Goal: Information Seeking & Learning: Compare options

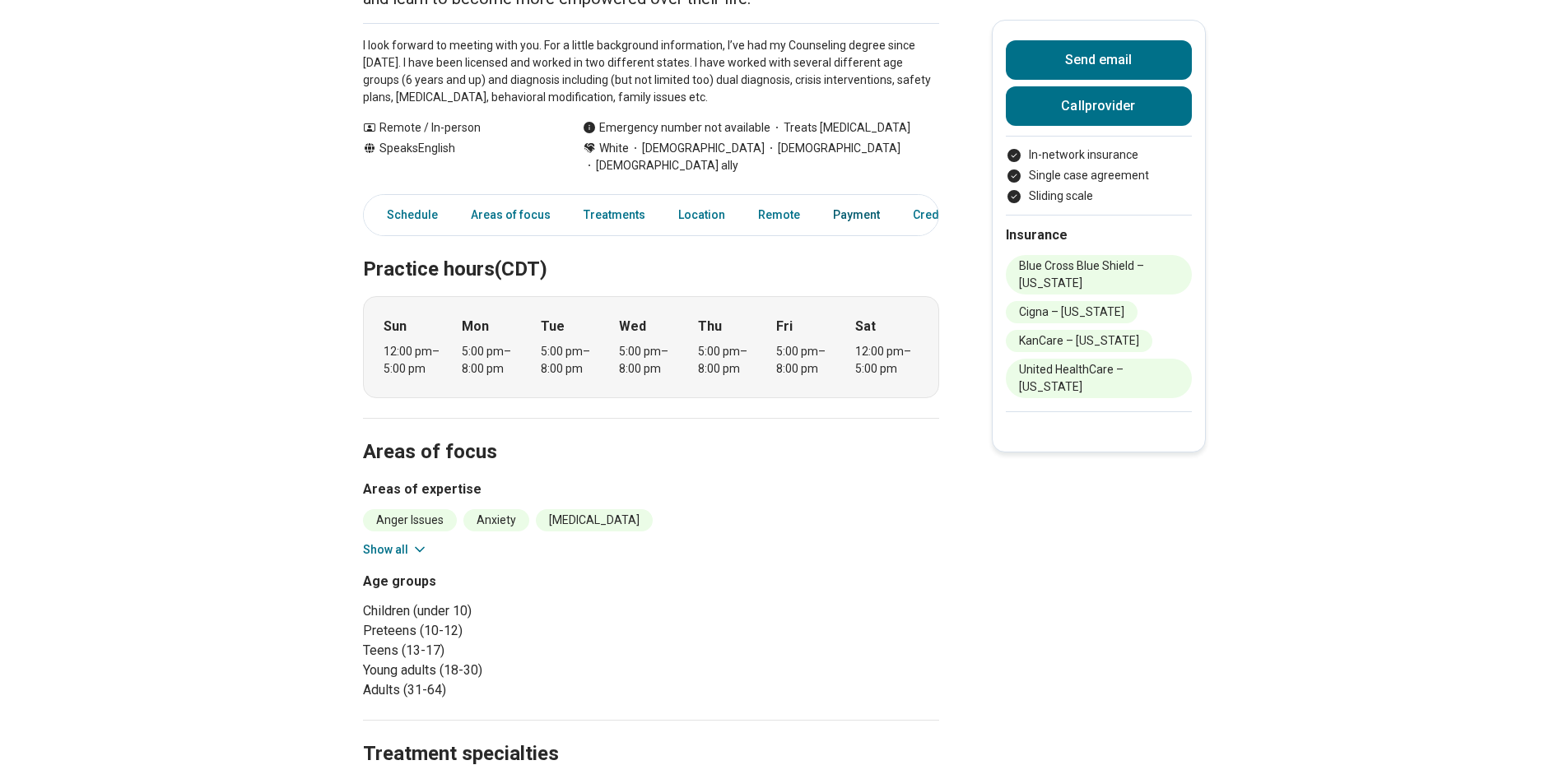
click at [847, 200] on link "Payment" at bounding box center [856, 215] width 66 height 34
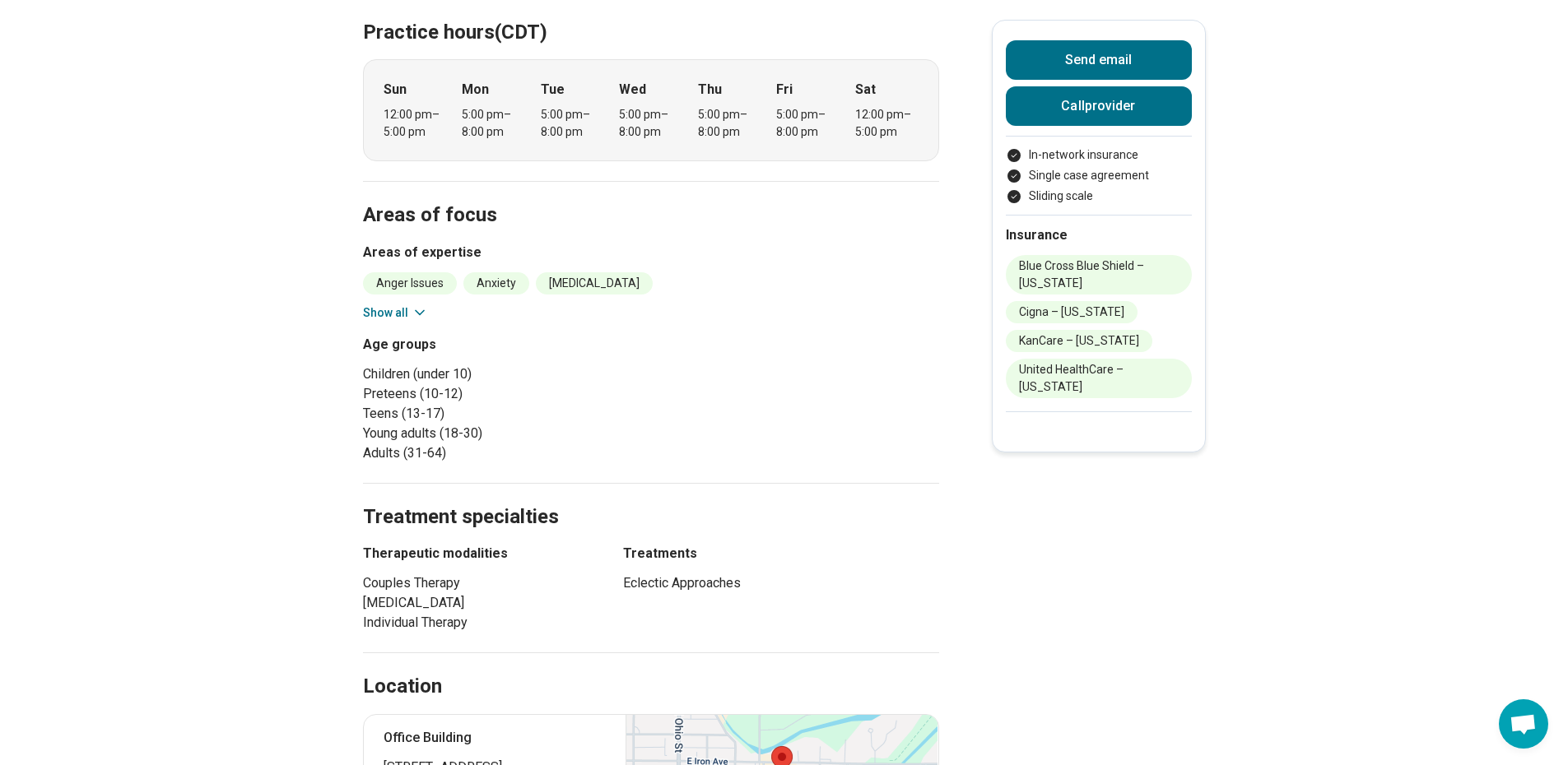
scroll to position [410, 0]
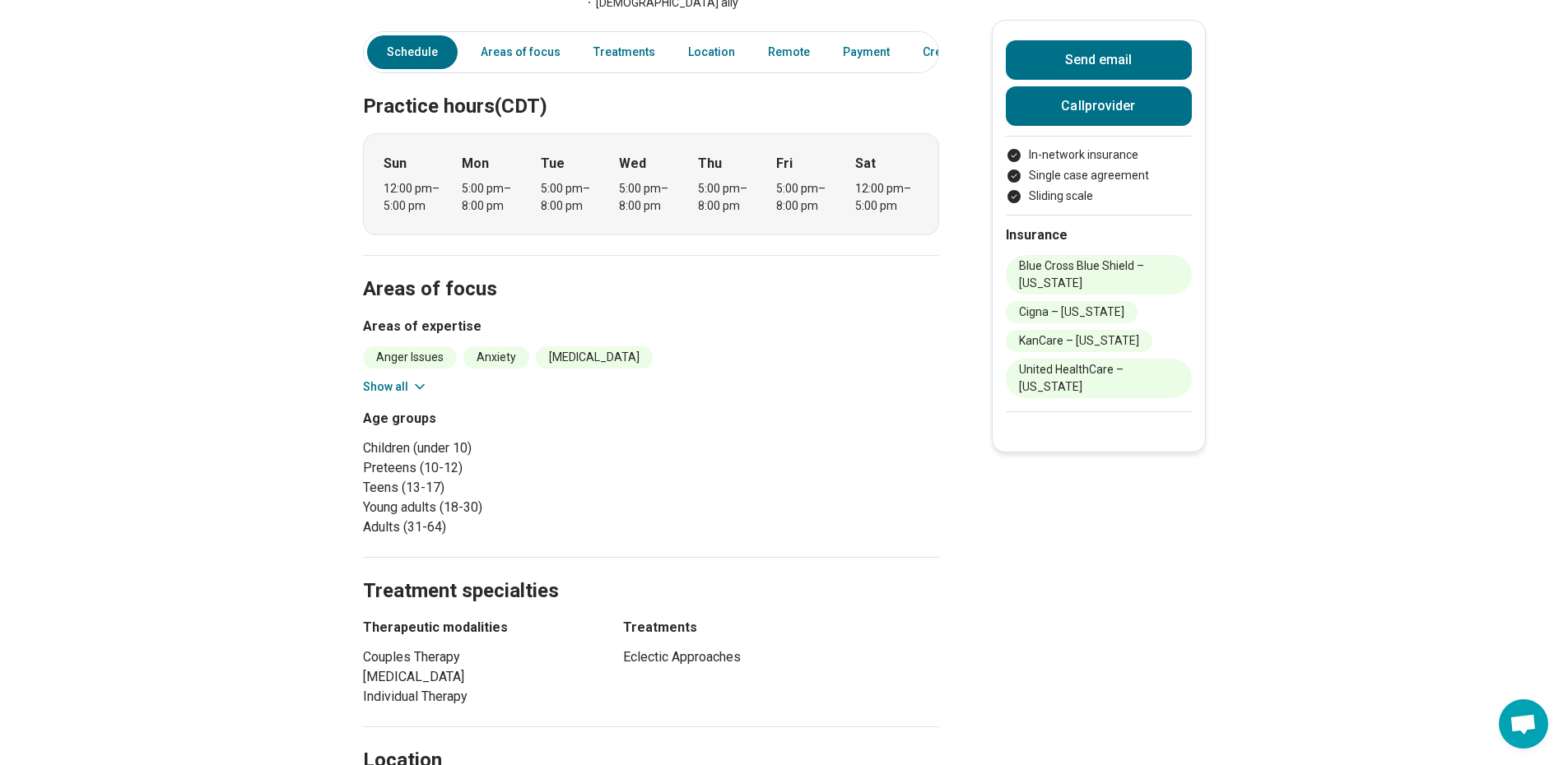
click at [395, 358] on div "Anger Issues Anxiety [MEDICAL_DATA] Body Image [MEDICAL_DATA] Burnout Career Co…" at bounding box center [650, 371] width 576 height 50
click at [395, 378] on button "Show all" at bounding box center [395, 387] width 65 height 18
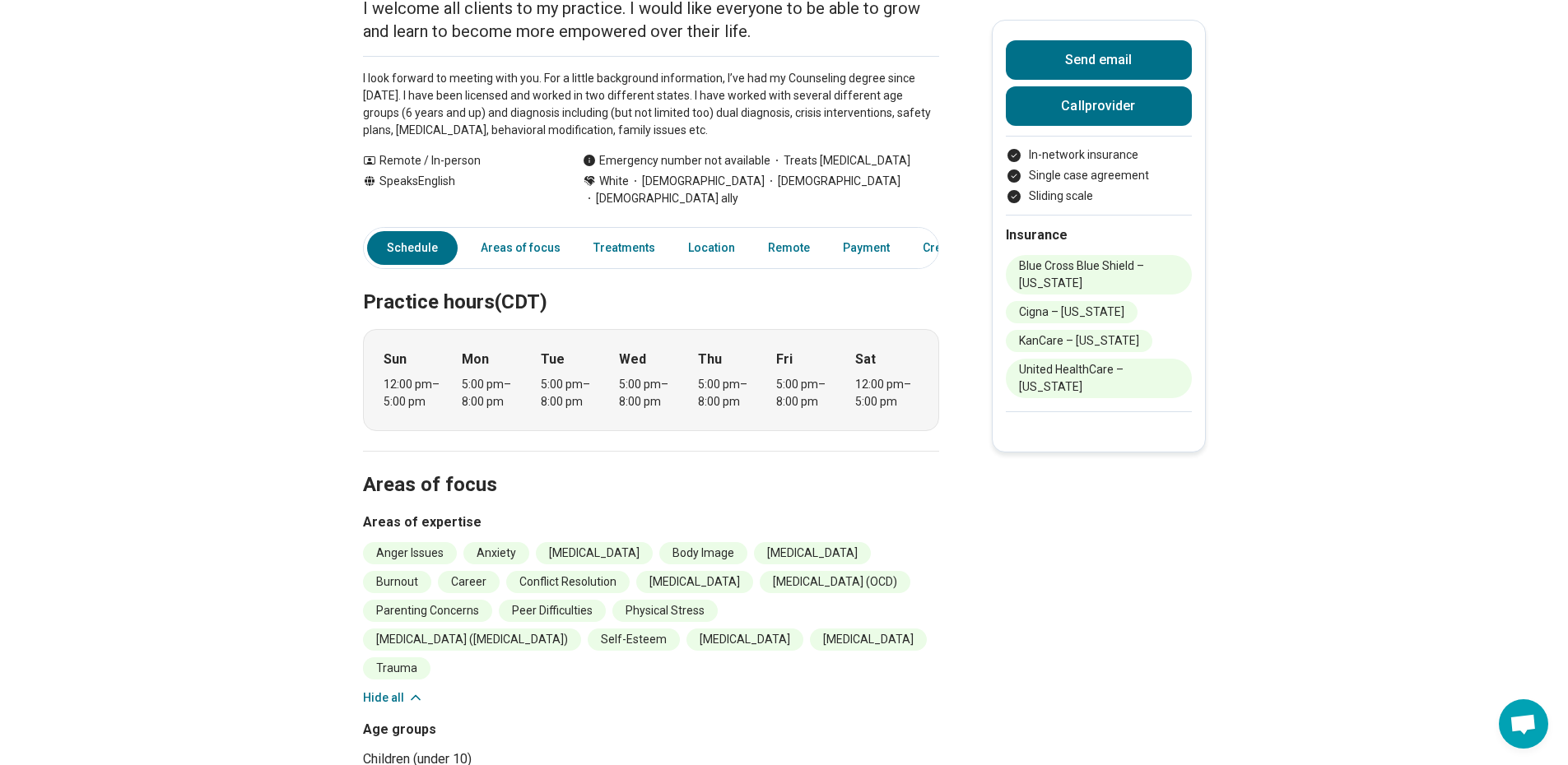
scroll to position [163, 0]
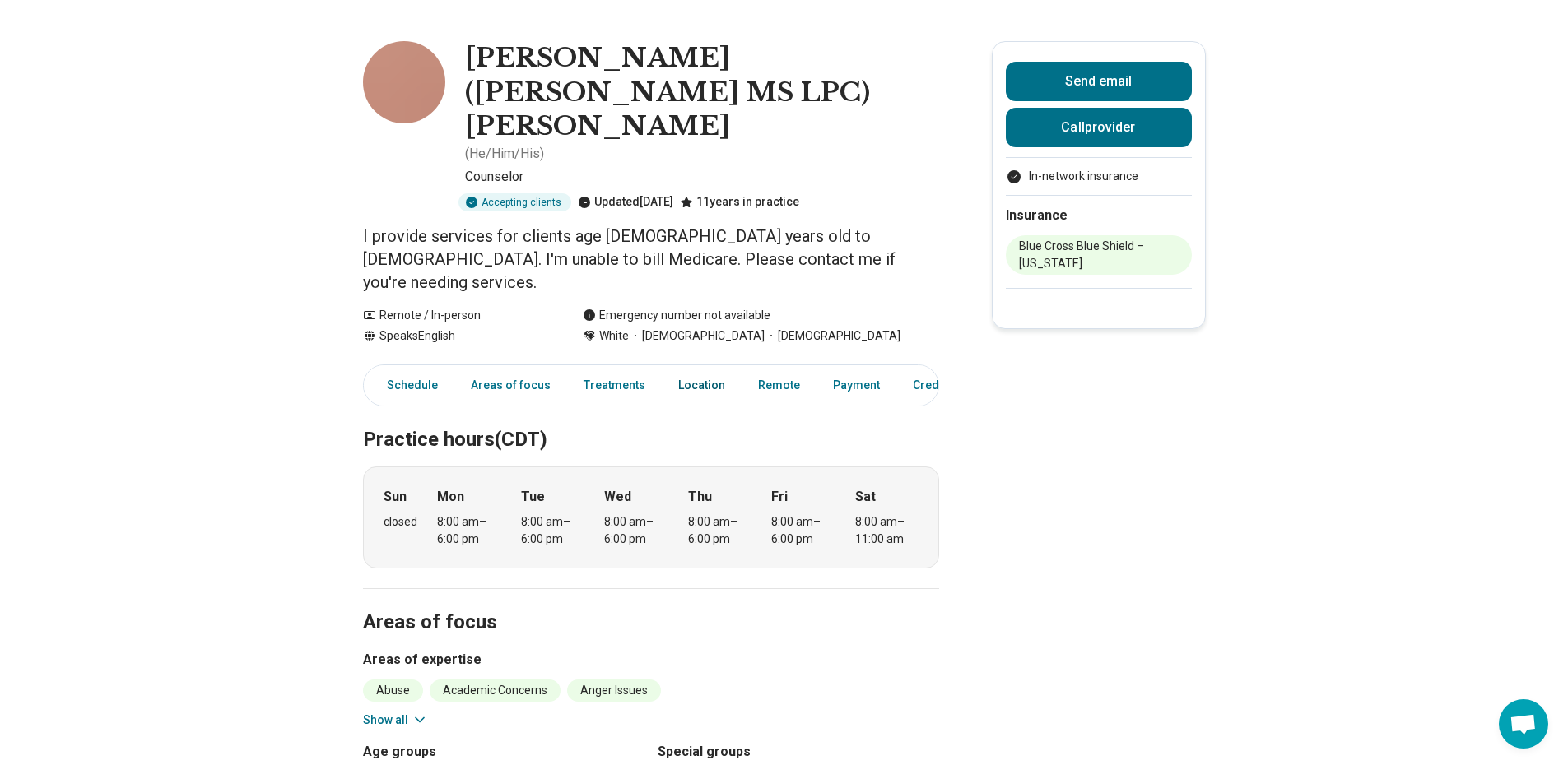
scroll to position [82, 0]
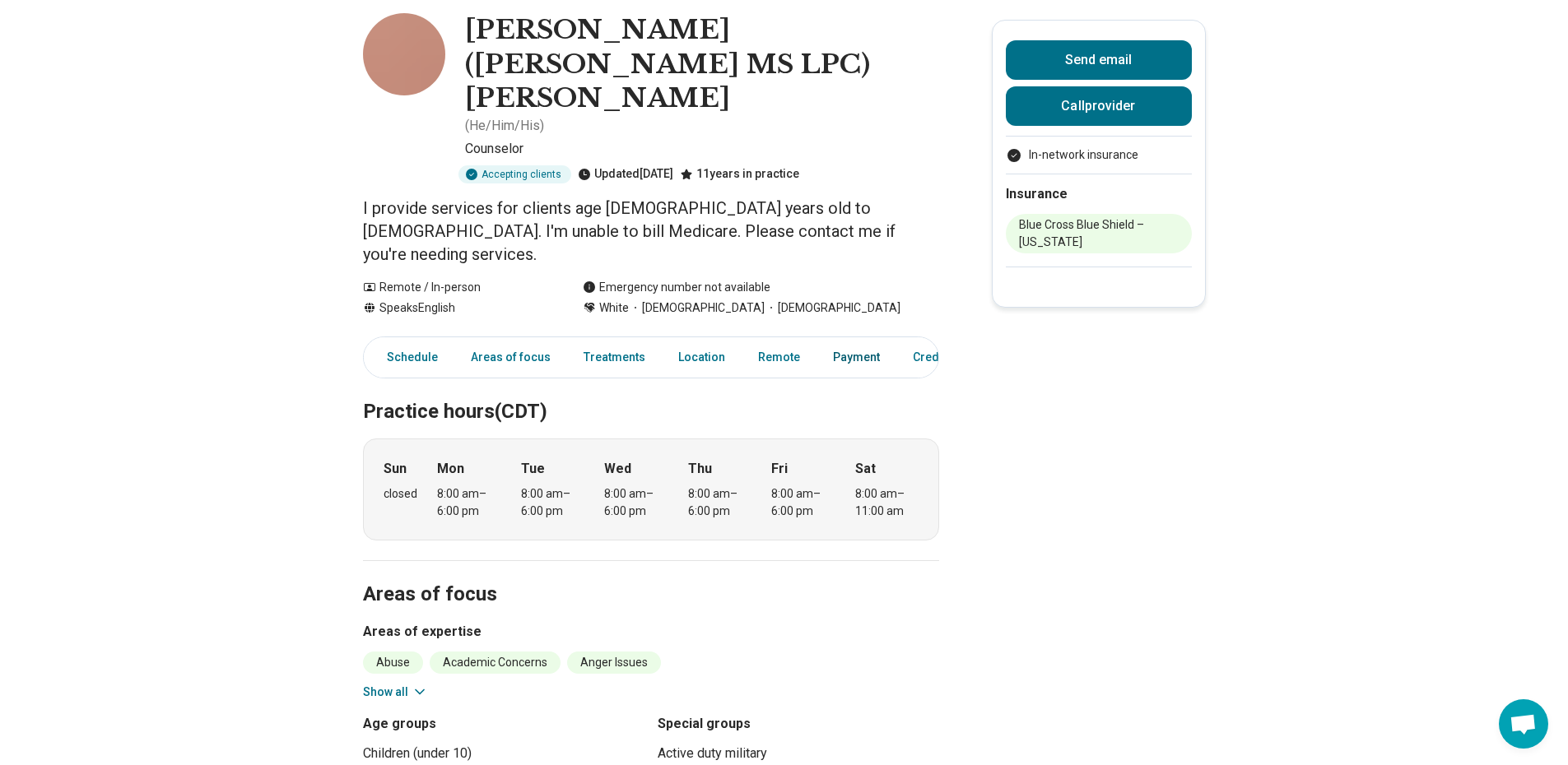
click at [849, 341] on link "Payment" at bounding box center [856, 358] width 66 height 34
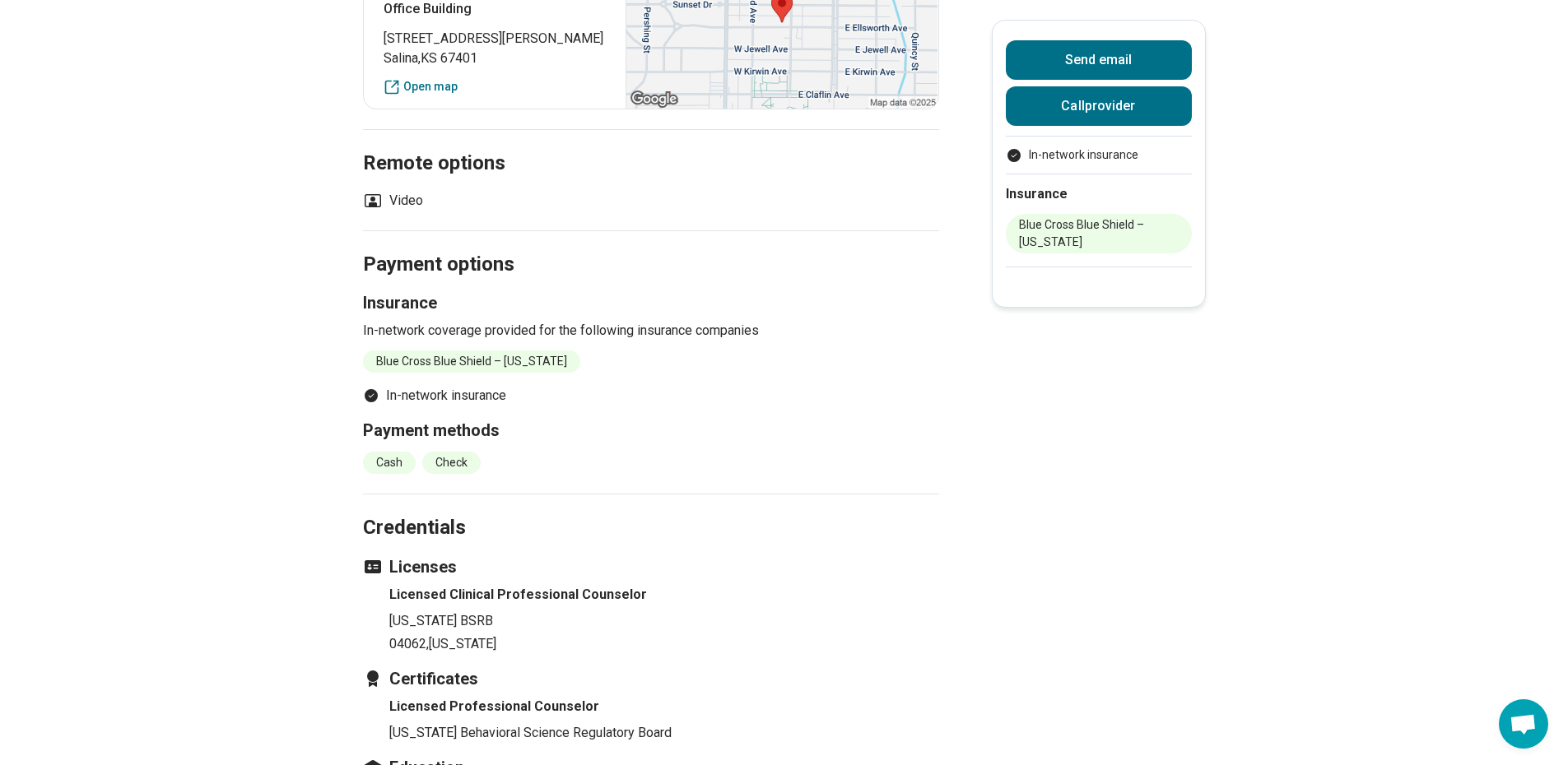
scroll to position [1257, 0]
